Goal: Task Accomplishment & Management: Complete application form

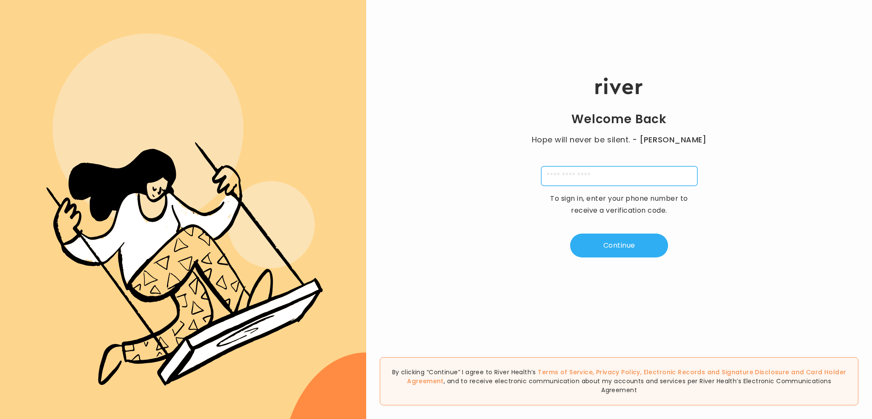
click at [581, 175] on input "tel" at bounding box center [619, 176] width 156 height 20
type input "**********"
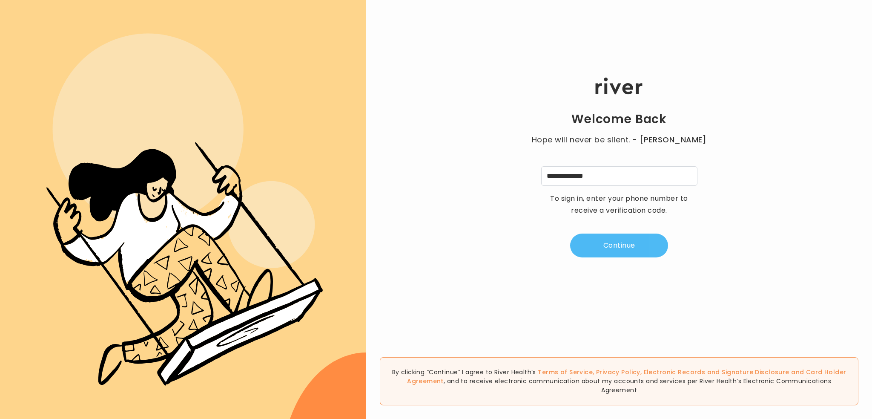
click at [631, 240] on button "Continue" at bounding box center [619, 245] width 98 height 24
type input "*"
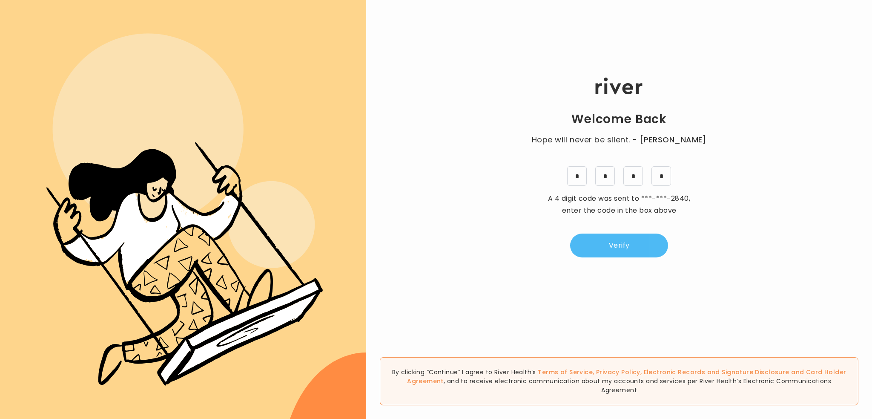
click at [608, 245] on button "Verify" at bounding box center [619, 245] width 98 height 24
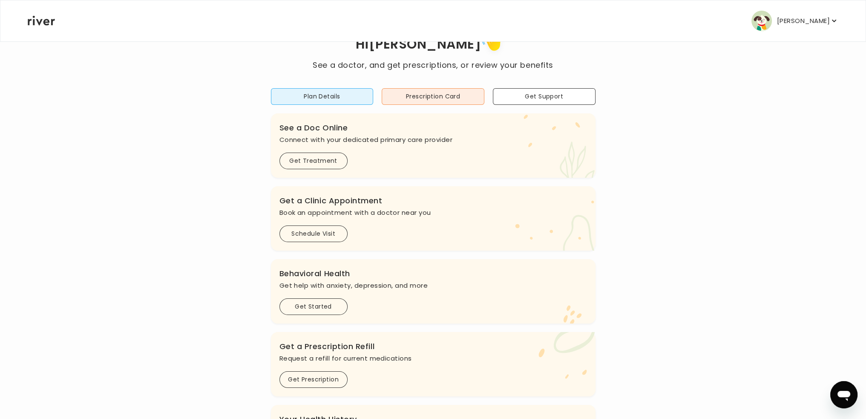
scroll to position [128, 0]
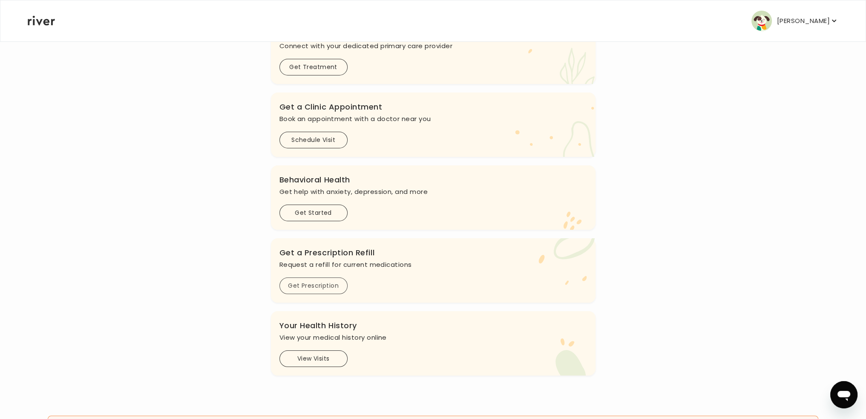
click at [320, 283] on button "Get Prescription" at bounding box center [313, 285] width 68 height 17
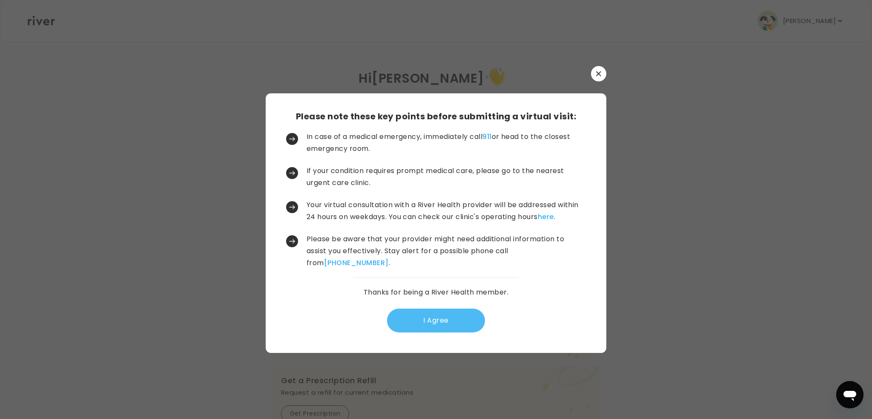
click at [440, 316] on button "I Agree" at bounding box center [436, 320] width 98 height 24
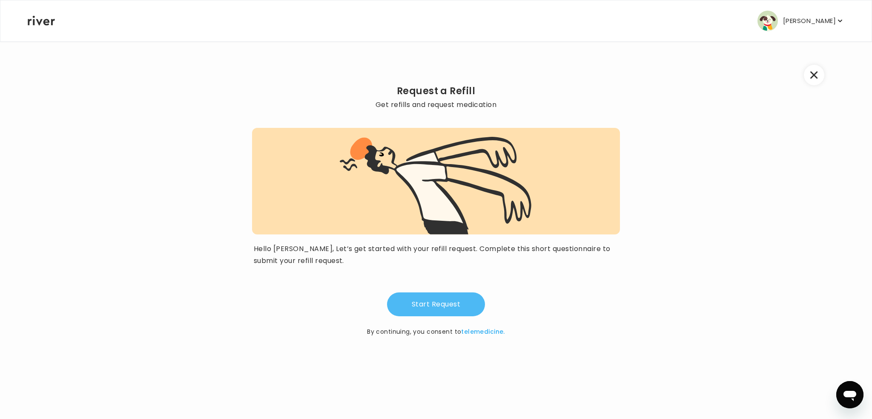
click at [445, 305] on button "Start Request" at bounding box center [436, 304] width 98 height 24
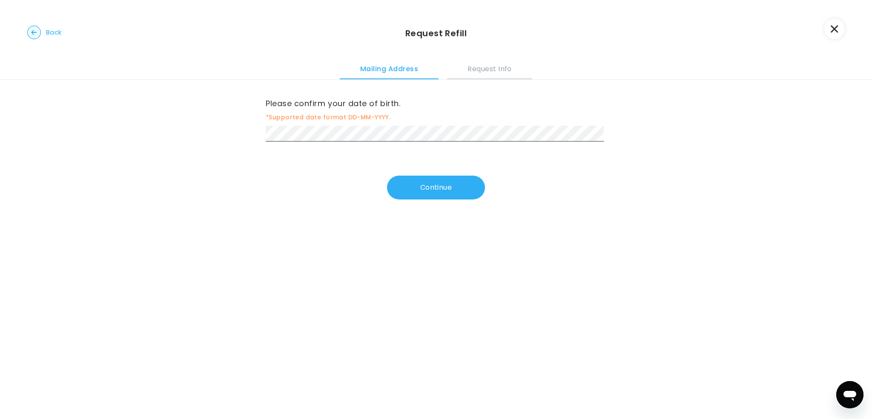
click at [501, 71] on button "Request Info" at bounding box center [489, 67] width 85 height 23
click at [393, 68] on button "Mailing Address" at bounding box center [389, 67] width 99 height 23
click at [491, 64] on button "Request Info" at bounding box center [489, 67] width 85 height 23
click at [427, 186] on button "Continue" at bounding box center [436, 187] width 98 height 24
click at [417, 188] on button "Continue" at bounding box center [436, 189] width 98 height 24
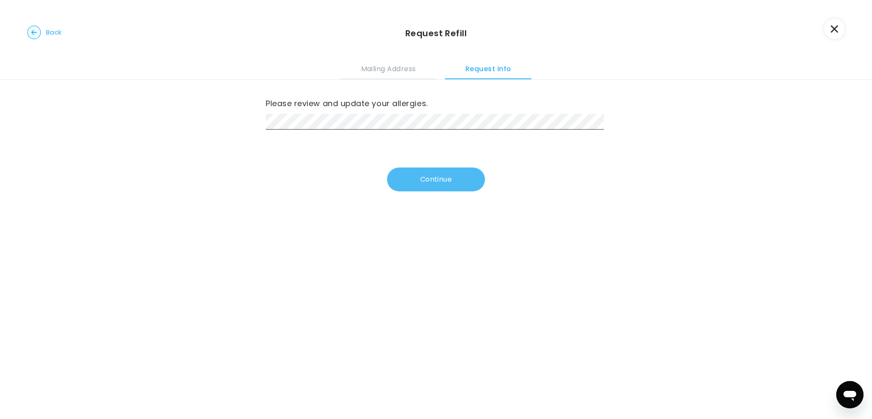
click at [441, 177] on button "Continue" at bounding box center [436, 179] width 98 height 24
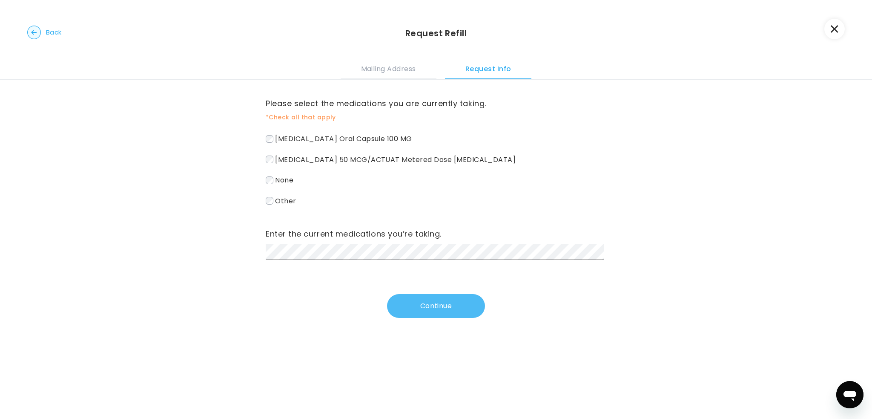
click at [431, 307] on button "Continue" at bounding box center [436, 306] width 98 height 24
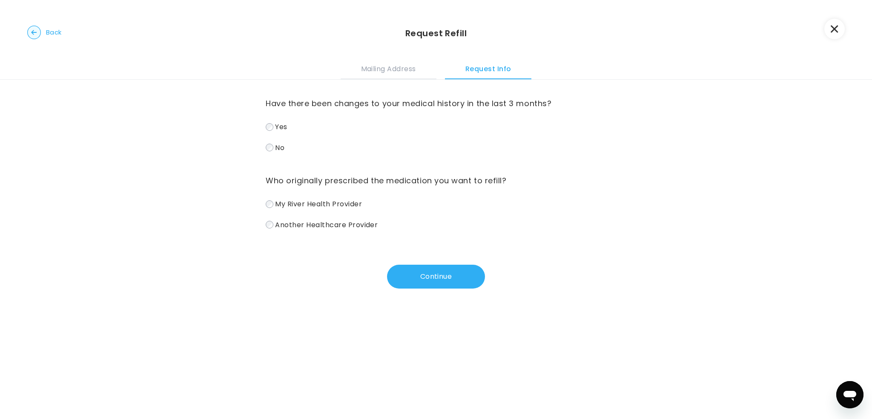
click at [271, 146] on label "No" at bounding box center [436, 147] width 341 height 12
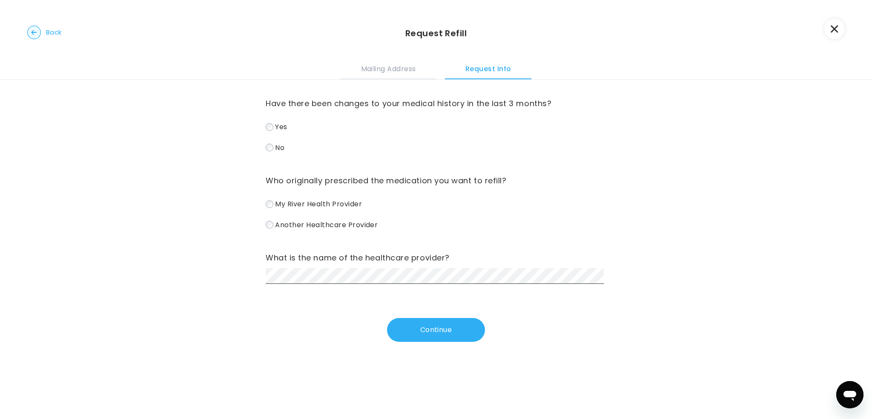
click at [433, 328] on button "Continue" at bounding box center [436, 330] width 98 height 24
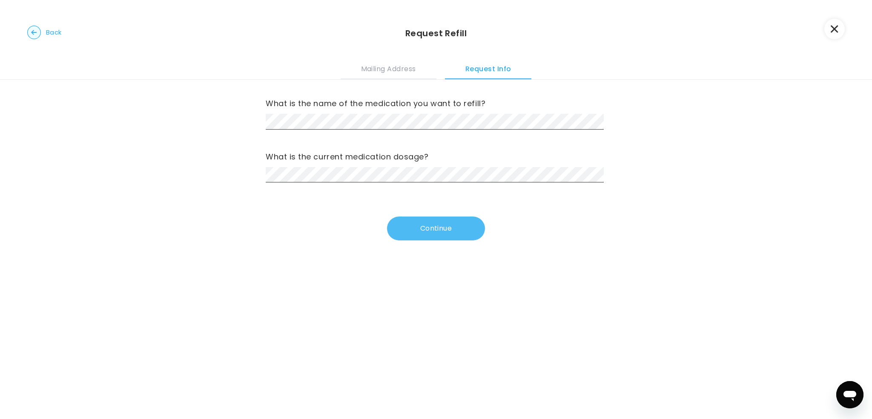
click at [434, 225] on button "Continue" at bounding box center [436, 228] width 98 height 24
drag, startPoint x: 415, startPoint y: 231, endPoint x: 421, endPoint y: 231, distance: 5.5
click at [416, 231] on button "Continue" at bounding box center [436, 228] width 98 height 24
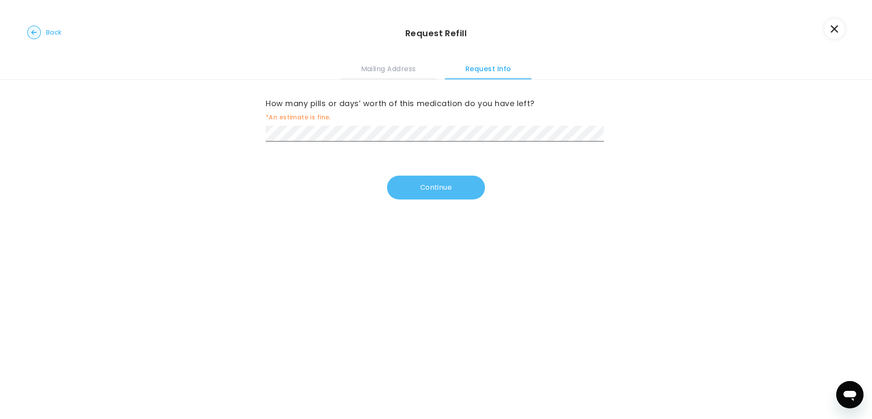
click at [436, 186] on button "Continue" at bounding box center [436, 187] width 98 height 24
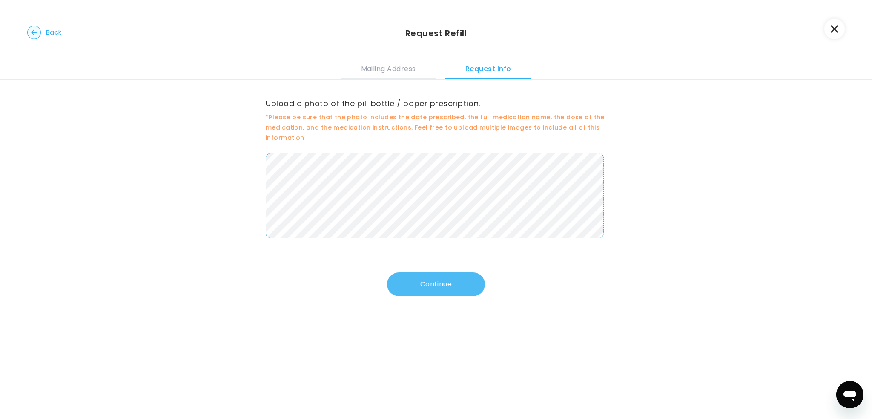
click at [428, 286] on button "Continue" at bounding box center [436, 284] width 98 height 24
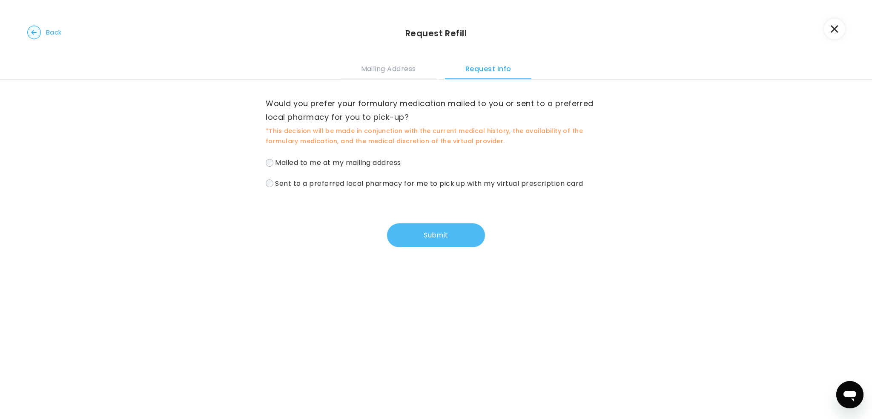
click at [440, 233] on button "Submit" at bounding box center [436, 235] width 98 height 24
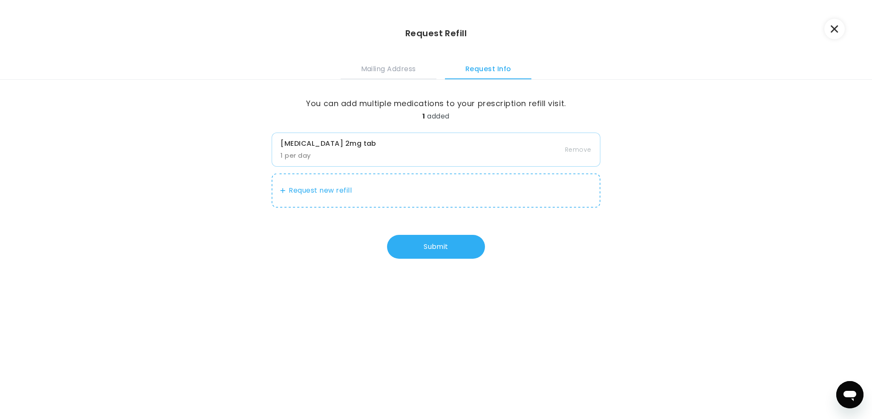
click at [289, 183] on button "Request new refill" at bounding box center [436, 190] width 328 height 34
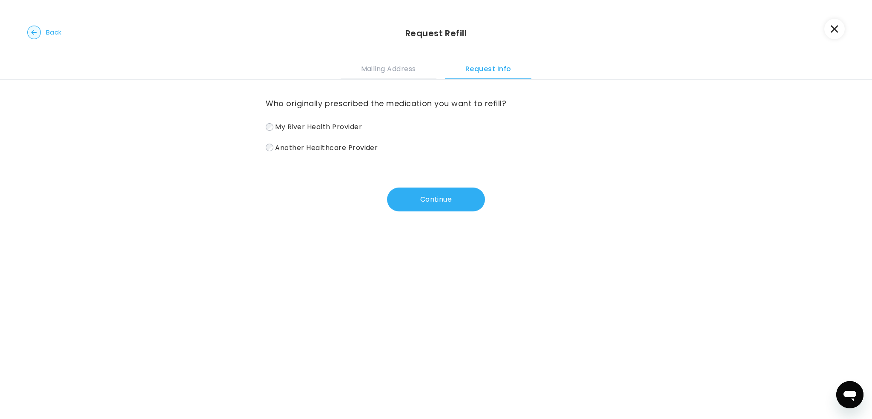
click at [328, 148] on span "Another Healthcare Provider" at bounding box center [326, 147] width 103 height 10
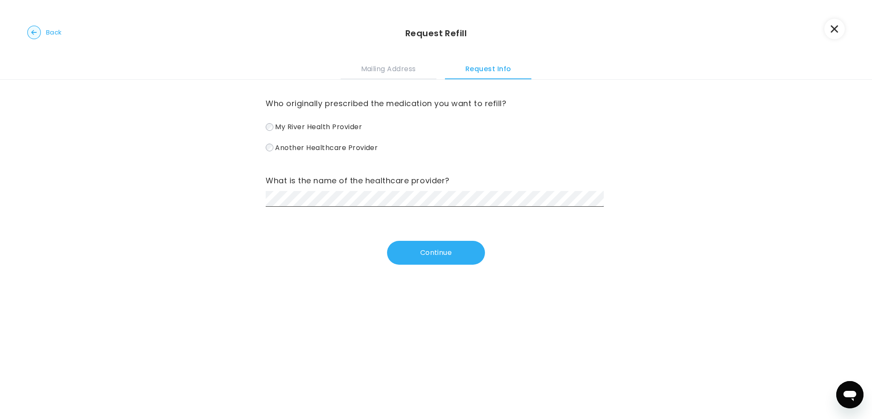
click at [435, 251] on button "Continue" at bounding box center [436, 253] width 98 height 24
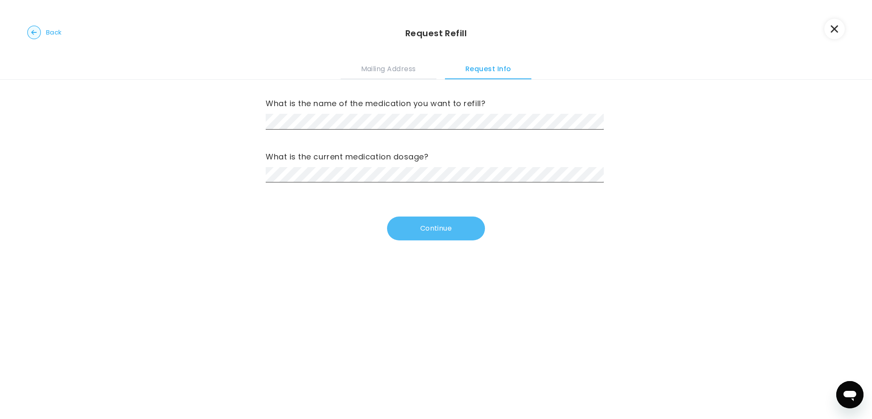
click at [423, 223] on button "Continue" at bounding box center [436, 228] width 98 height 24
click at [426, 229] on button "Continue" at bounding box center [436, 228] width 98 height 24
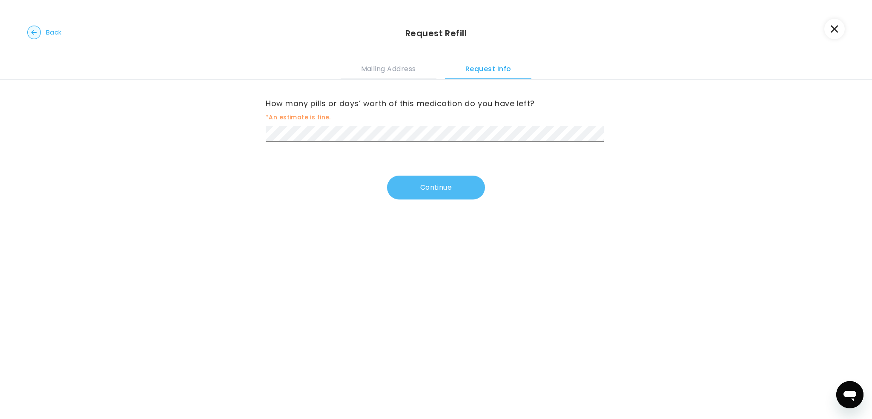
click at [424, 189] on button "Continue" at bounding box center [436, 187] width 98 height 24
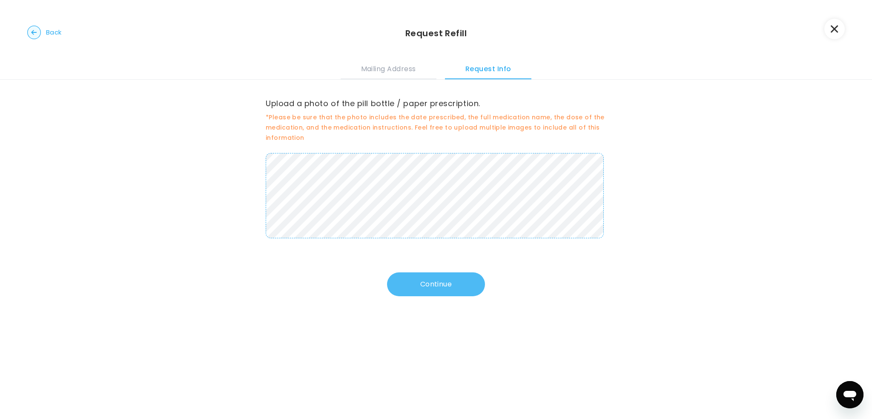
click at [413, 285] on button "Continue" at bounding box center [436, 284] width 98 height 24
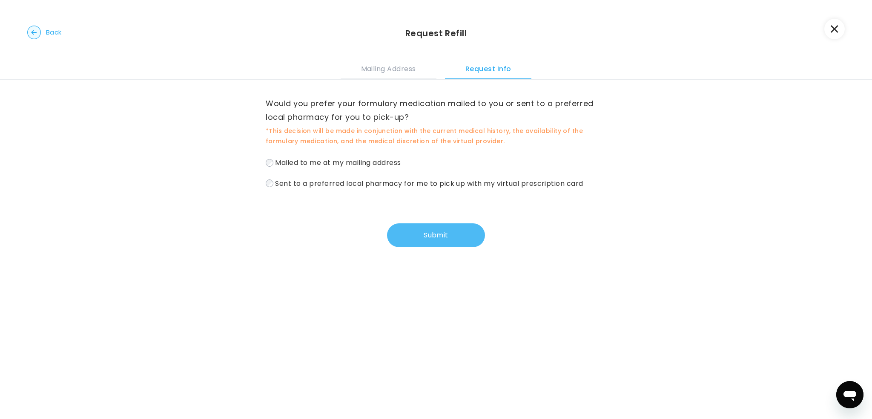
click at [419, 233] on button "Submit" at bounding box center [436, 235] width 98 height 24
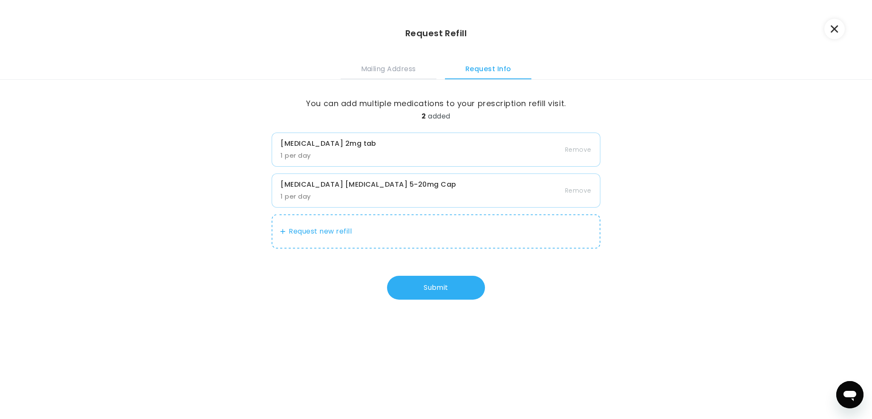
click at [318, 228] on button "Request new refill" at bounding box center [436, 231] width 328 height 34
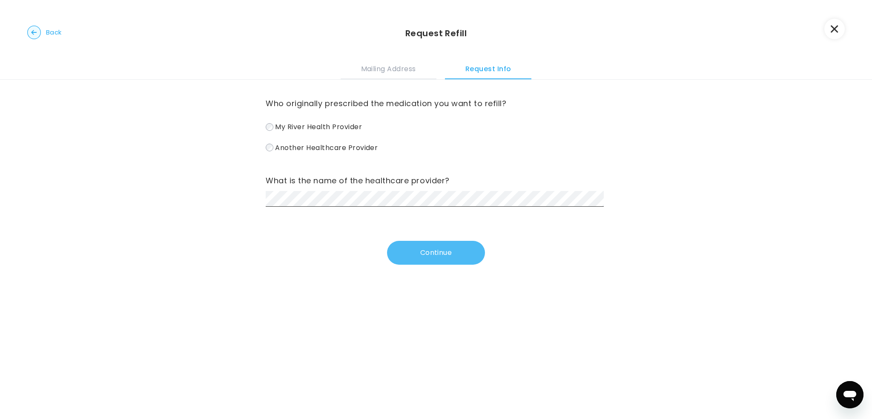
click at [424, 253] on button "Continue" at bounding box center [436, 253] width 98 height 24
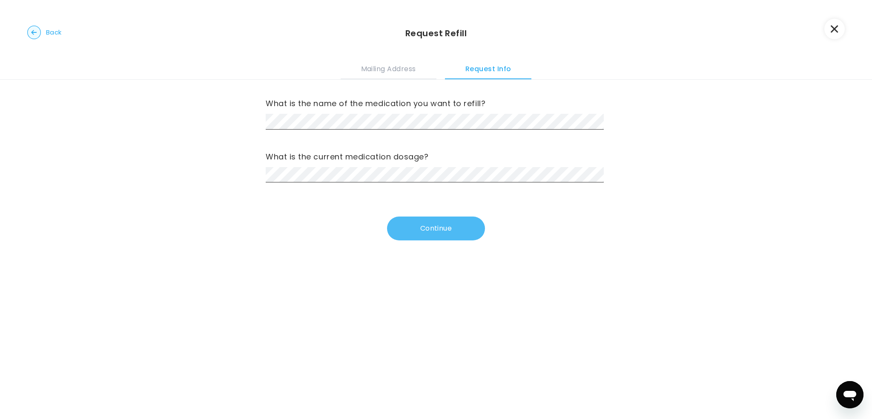
click at [434, 221] on button "Continue" at bounding box center [436, 228] width 98 height 24
click at [417, 230] on button "Continue" at bounding box center [436, 228] width 98 height 24
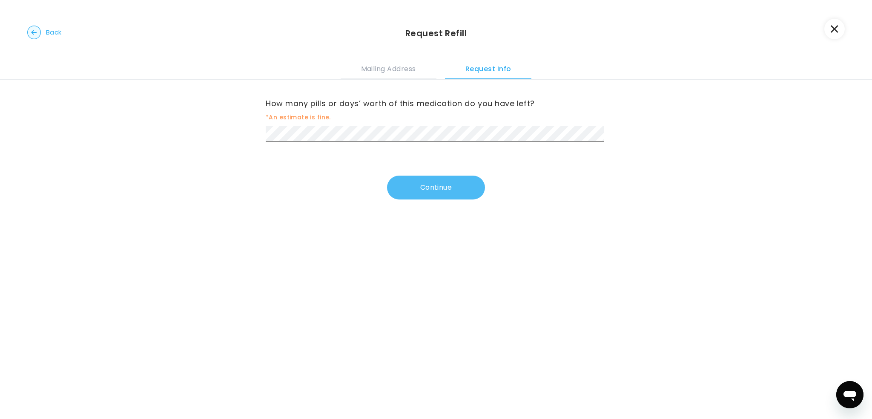
click at [438, 186] on button "Continue" at bounding box center [436, 187] width 98 height 24
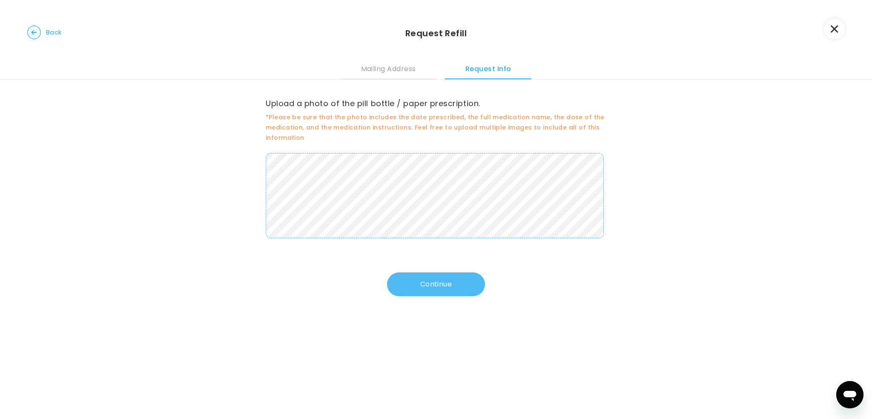
click at [430, 284] on button "Continue" at bounding box center [436, 284] width 98 height 24
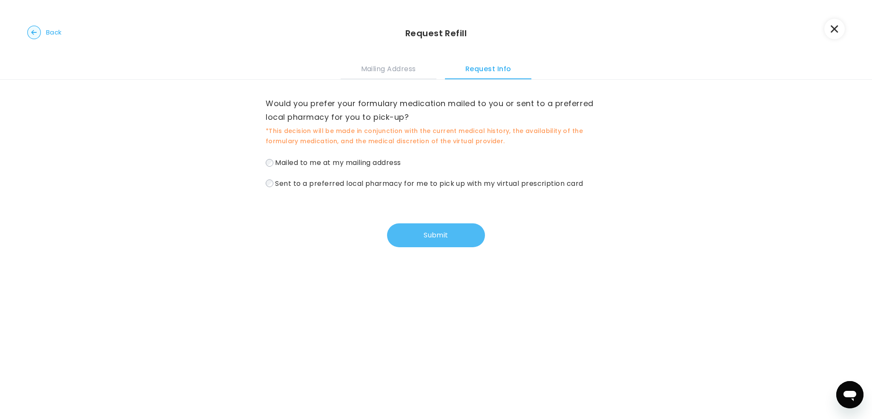
click at [422, 236] on button "Submit" at bounding box center [436, 235] width 98 height 24
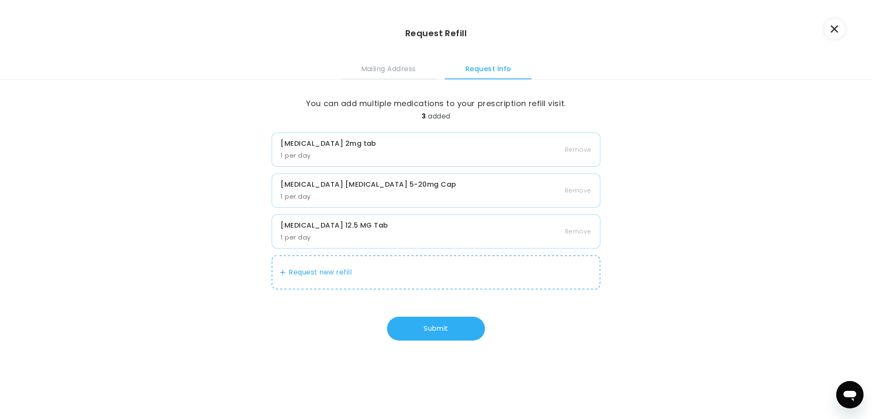
click at [341, 271] on button "Request new refill" at bounding box center [436, 272] width 328 height 34
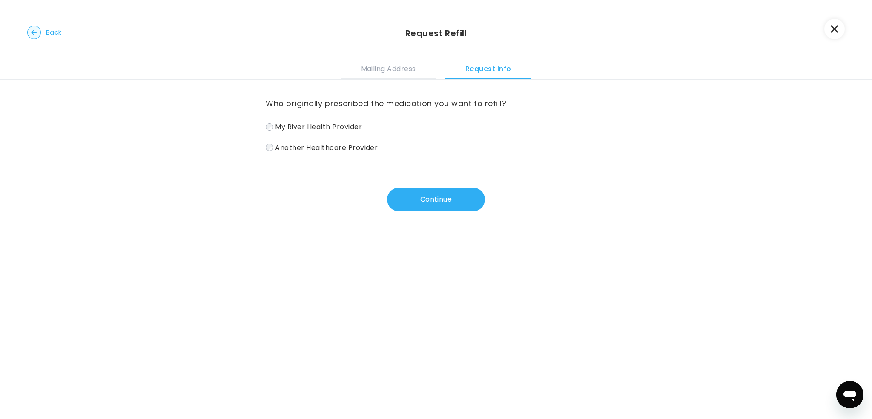
click at [302, 145] on span "Another Healthcare Provider" at bounding box center [326, 147] width 103 height 10
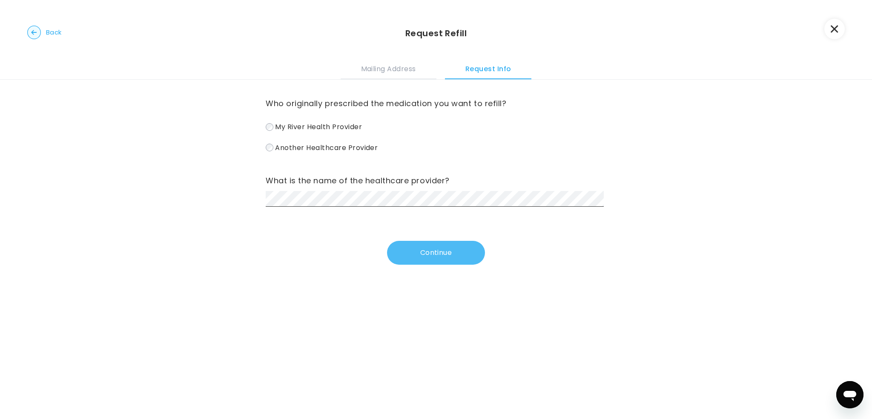
click at [419, 253] on button "Continue" at bounding box center [436, 253] width 98 height 24
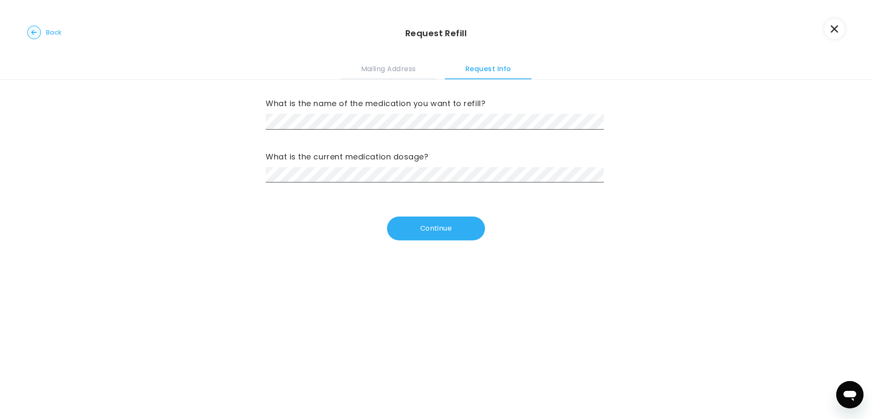
drag, startPoint x: 438, startPoint y: 232, endPoint x: 496, endPoint y: 222, distance: 58.3
click at [438, 231] on button "Continue" at bounding box center [436, 228] width 98 height 24
click at [428, 221] on button "Continue" at bounding box center [436, 228] width 98 height 24
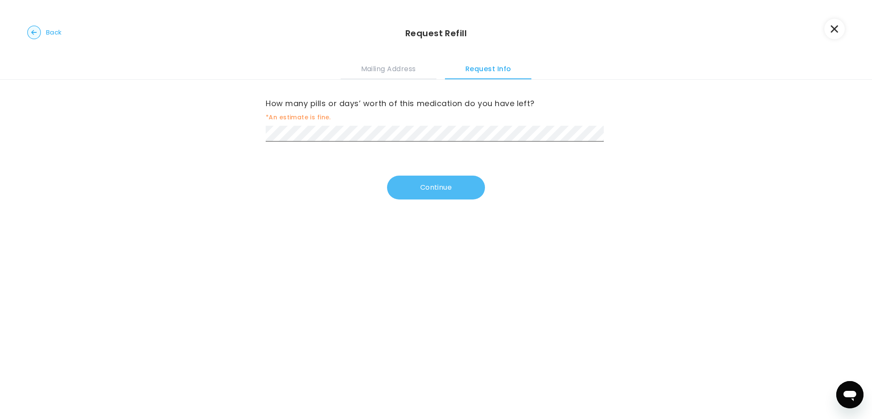
click at [423, 189] on button "Continue" at bounding box center [436, 187] width 98 height 24
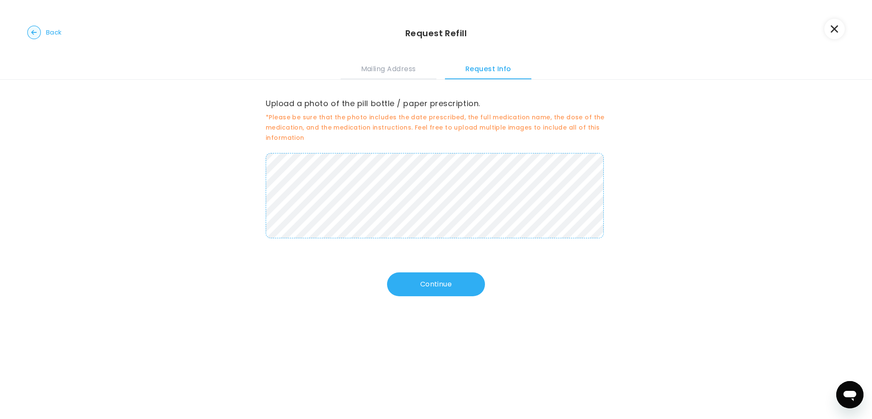
click at [428, 282] on button "Continue" at bounding box center [436, 284] width 98 height 24
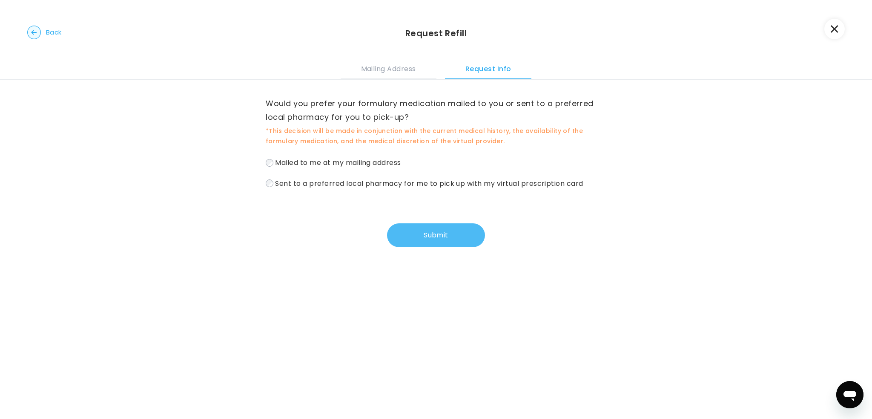
click at [427, 230] on button "Submit" at bounding box center [436, 235] width 98 height 24
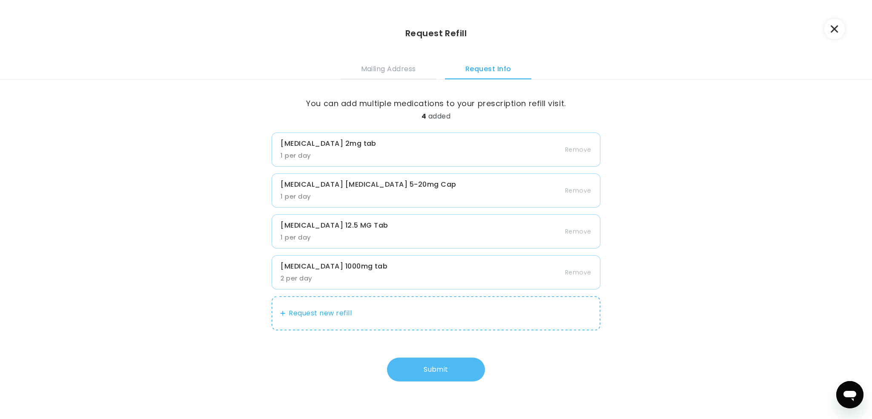
click at [440, 368] on button "Submit" at bounding box center [436, 369] width 98 height 24
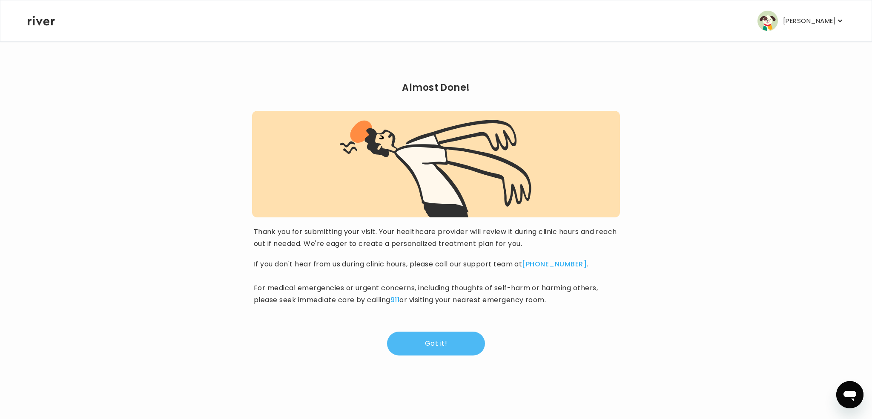
click at [440, 337] on button "Got it!" at bounding box center [436, 343] width 98 height 24
